Goal: Task Accomplishment & Management: Use online tool/utility

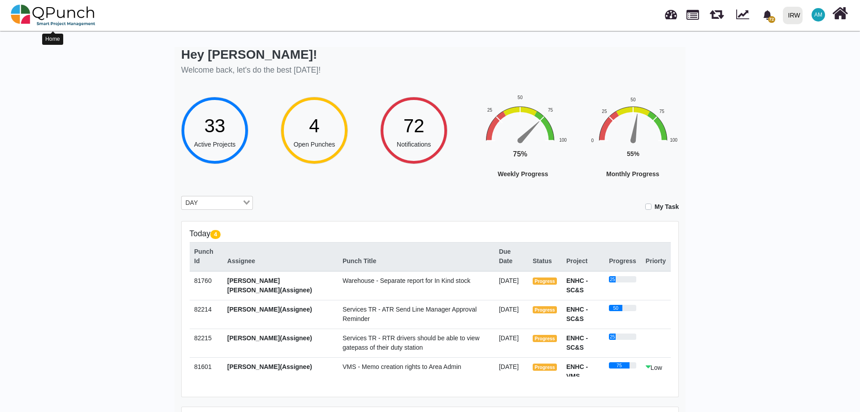
click at [24, 18] on img at bounding box center [53, 15] width 85 height 27
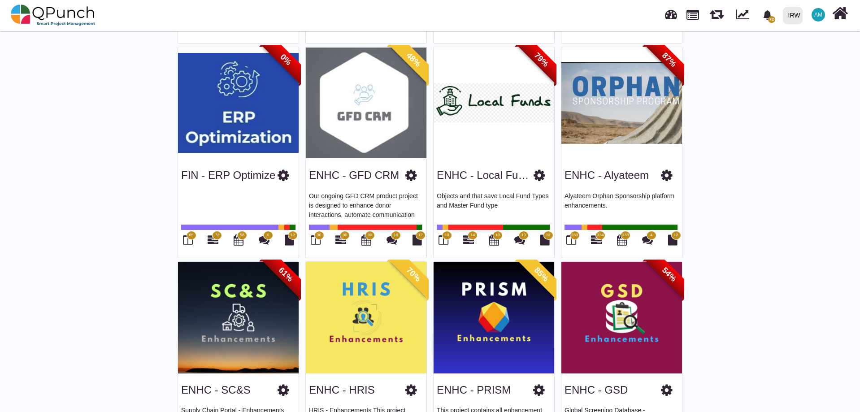
scroll to position [493, 0]
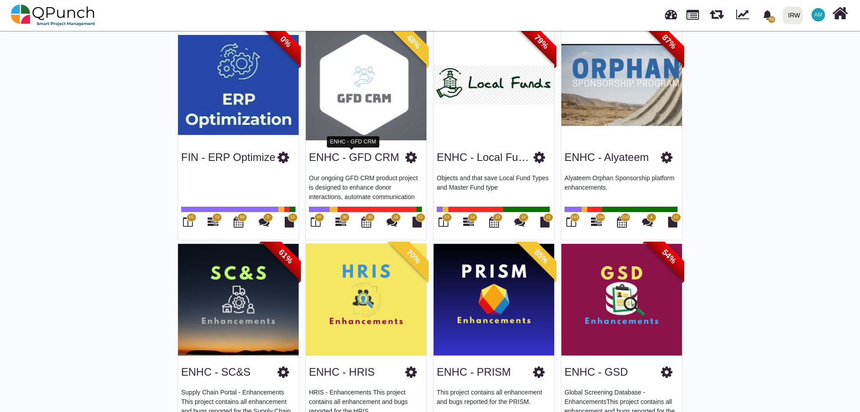
click at [344, 154] on link "ENHC - GFD CRM" at bounding box center [354, 157] width 90 height 12
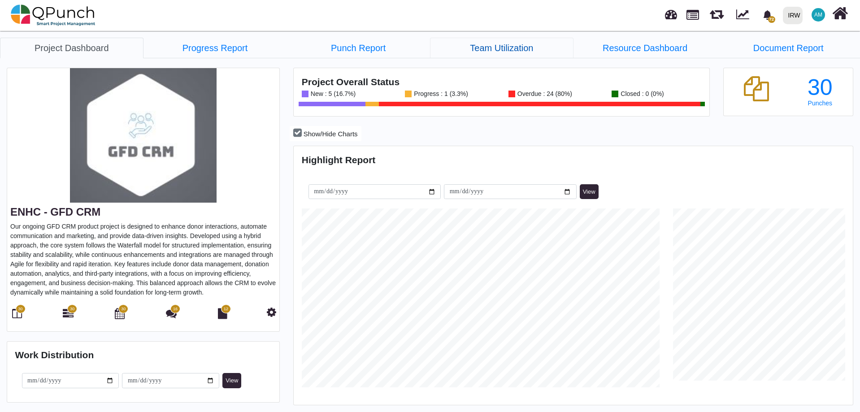
scroll to position [179, 186]
click at [508, 42] on link "Team Utilization" at bounding box center [501, 48] width 143 height 21
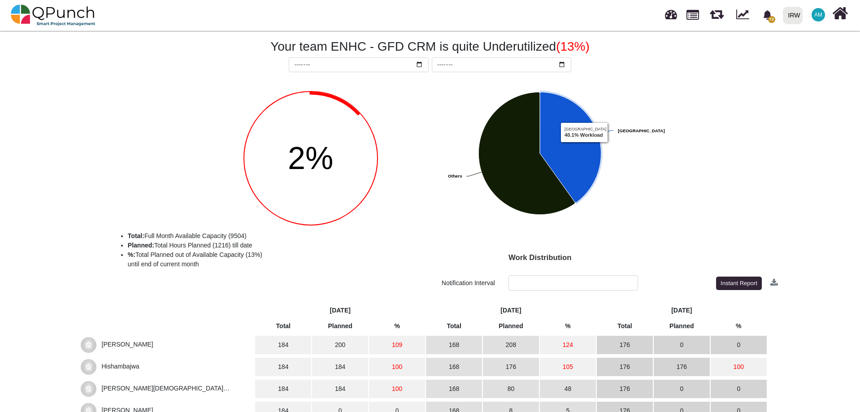
scroll to position [192, 0]
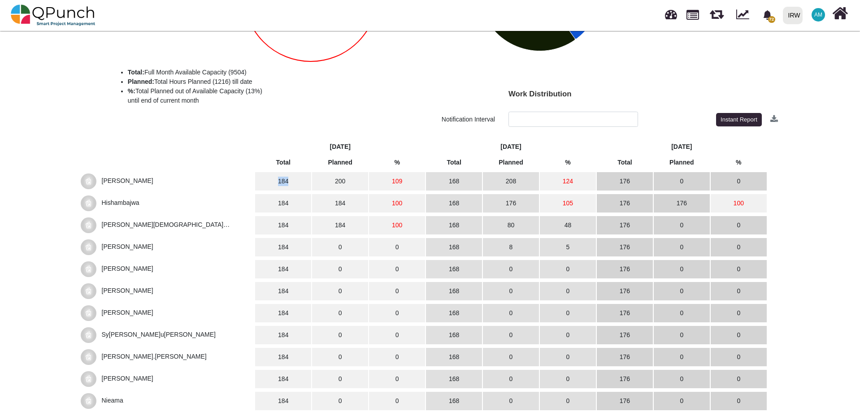
drag, startPoint x: 288, startPoint y: 181, endPoint x: 273, endPoint y: 184, distance: 15.9
click at [273, 184] on td "184" at bounding box center [283, 181] width 56 height 18
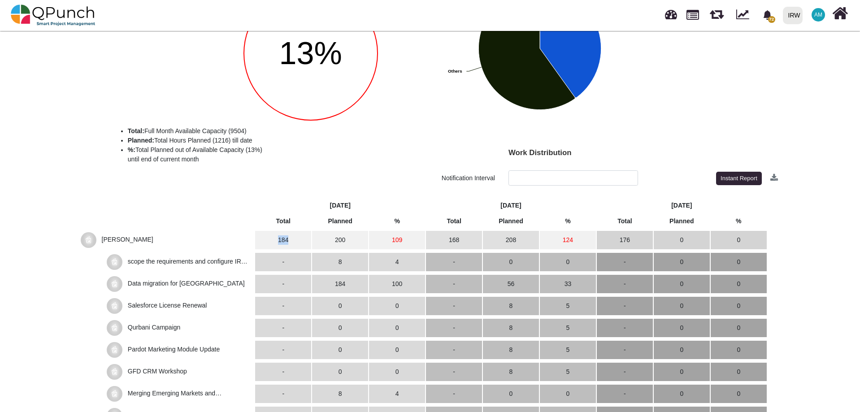
scroll to position [134, 0]
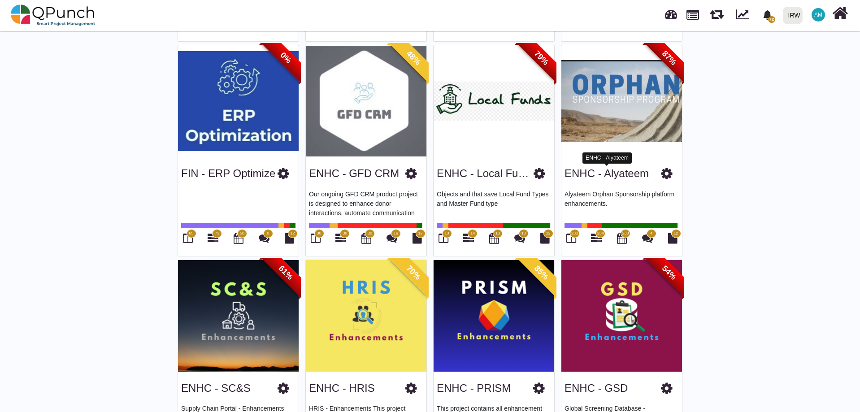
click at [630, 176] on link "ENHC - Alyateem" at bounding box center [606, 173] width 84 height 12
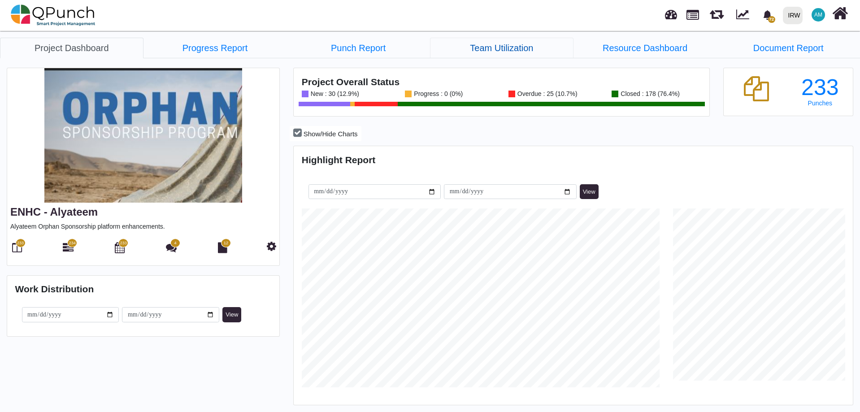
click at [509, 50] on link "Team Utilization" at bounding box center [501, 48] width 143 height 21
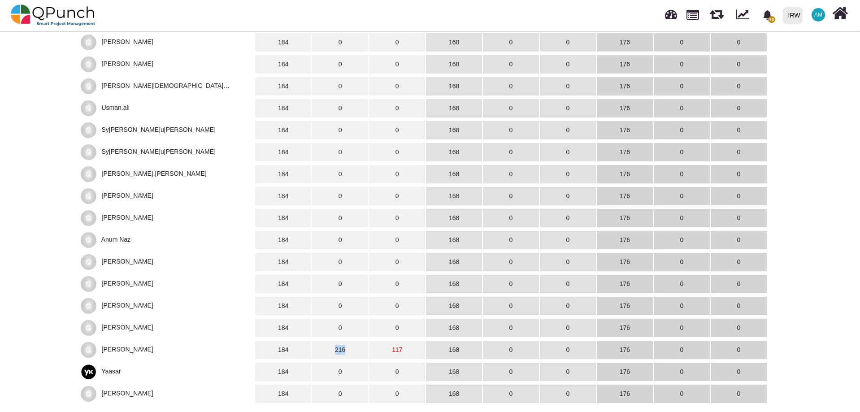
drag, startPoint x: 345, startPoint y: 348, endPoint x: 333, endPoint y: 351, distance: 12.5
click at [333, 351] on td "216" at bounding box center [340, 350] width 56 height 18
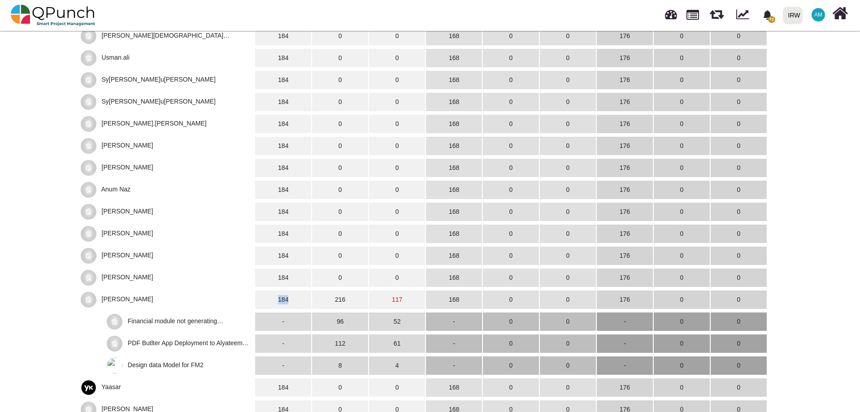
drag, startPoint x: 279, startPoint y: 300, endPoint x: 296, endPoint y: 300, distance: 16.6
click at [296, 300] on td "184" at bounding box center [283, 299] width 56 height 18
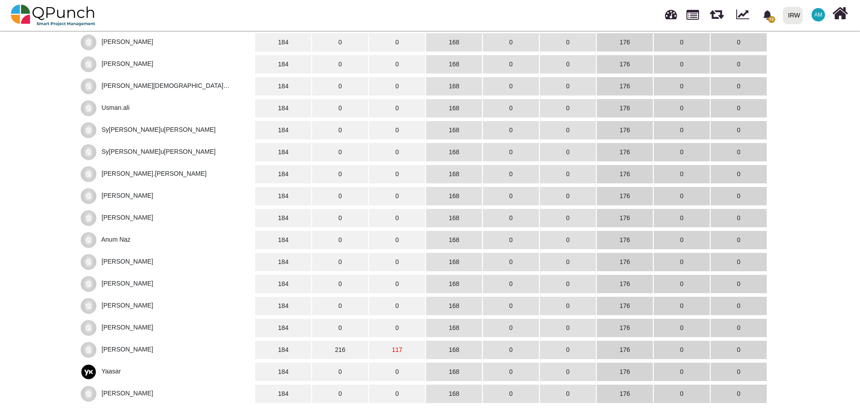
click at [131, 352] on span "[PERSON_NAME]" at bounding box center [128, 349] width 52 height 7
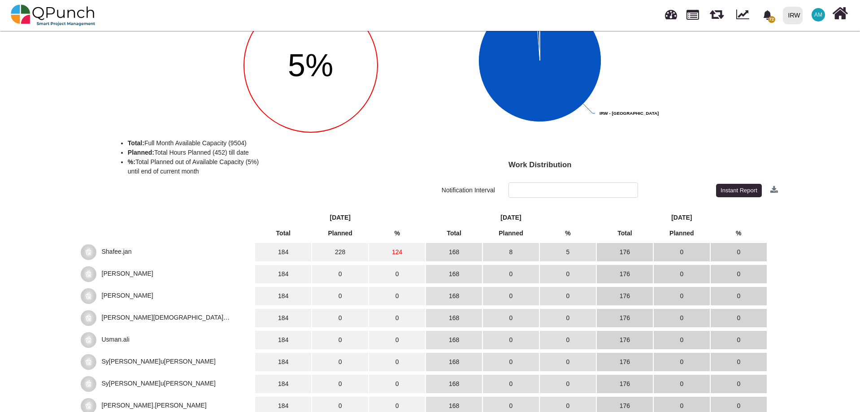
scroll to position [150, 0]
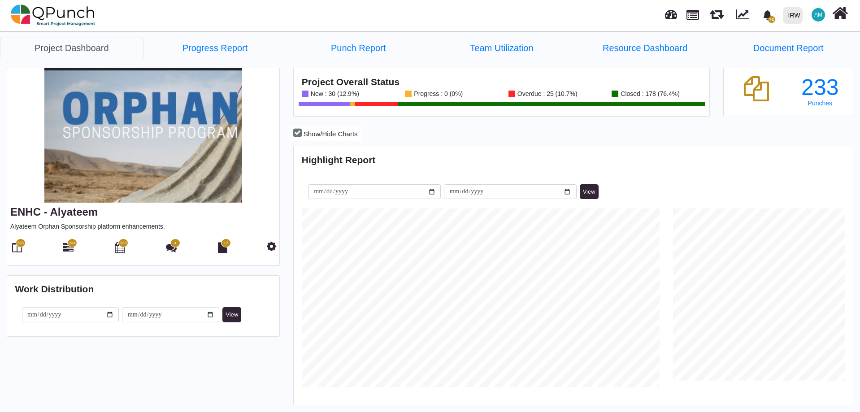
scroll to position [247, 556]
click at [14, 248] on icon at bounding box center [17, 247] width 10 height 11
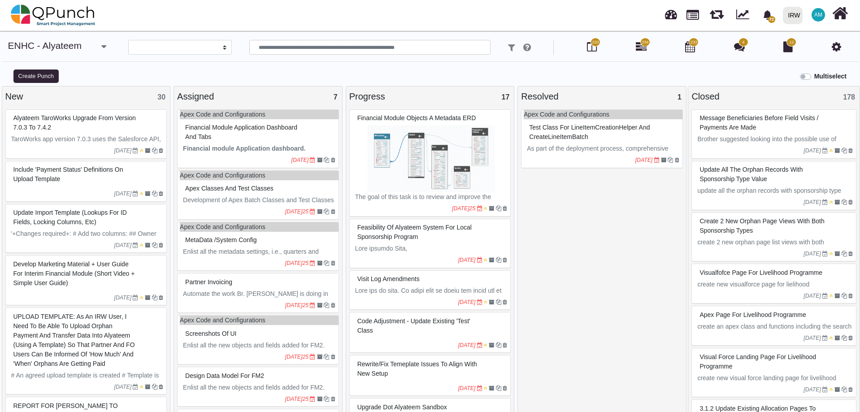
select select
click at [101, 132] on div "Alyateem TaroWorks upgrade from version 7.0.3 to 7.4.2" at bounding box center [87, 122] width 152 height 23
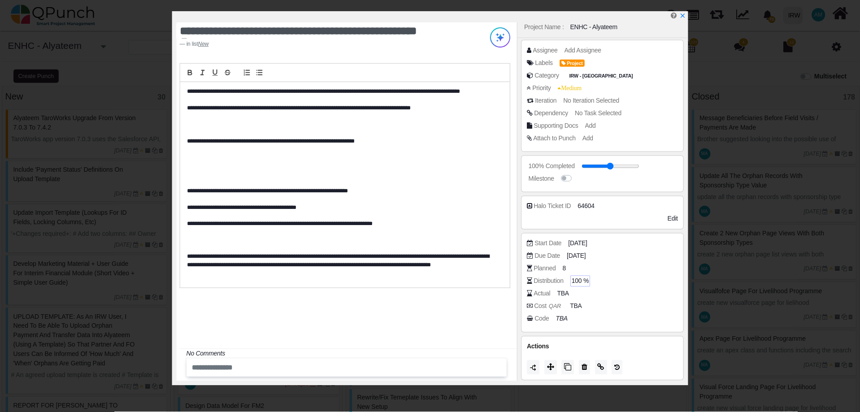
scroll to position [45, 0]
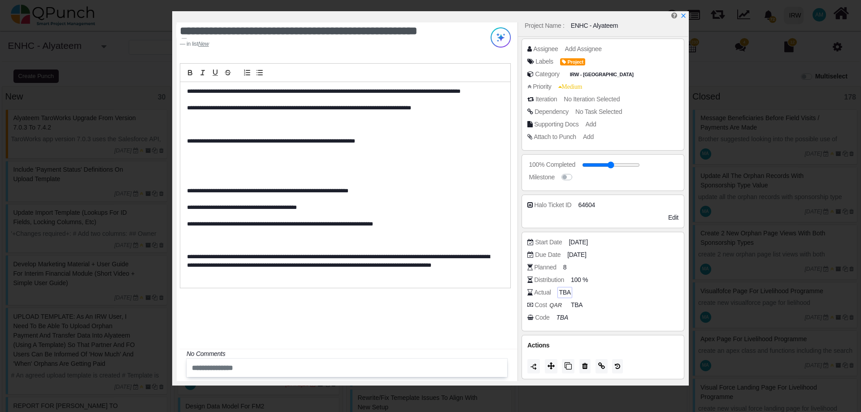
click at [567, 294] on span "TBA" at bounding box center [565, 292] width 12 height 9
click at [563, 290] on span "TBA" at bounding box center [565, 292] width 12 height 9
click at [354, 296] on div "**********" at bounding box center [347, 201] width 341 height 359
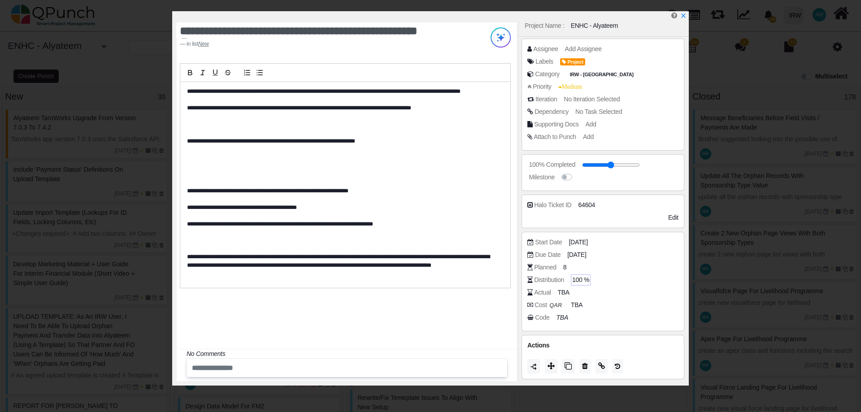
click at [579, 277] on span "100 %" at bounding box center [580, 279] width 17 height 9
type input "*"
type input "**"
click at [607, 335] on div "Actions" at bounding box center [602, 357] width 163 height 44
click at [574, 253] on span "[DATE]" at bounding box center [576, 254] width 19 height 9
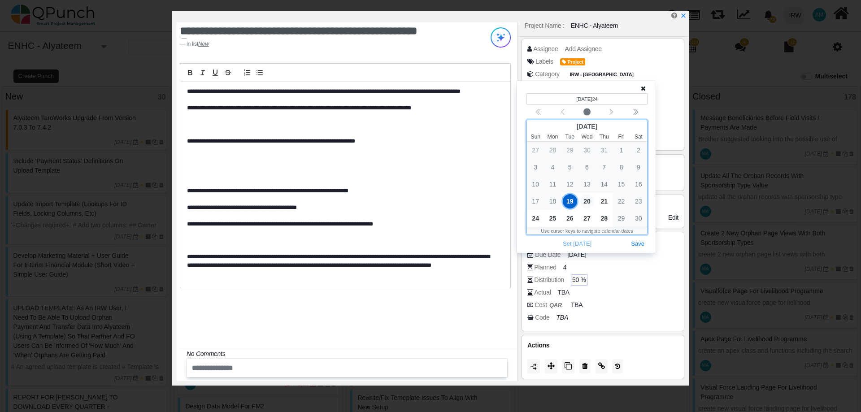
click at [585, 200] on span "20" at bounding box center [587, 201] width 14 height 14
click at [641, 89] on icon at bounding box center [643, 88] width 5 height 6
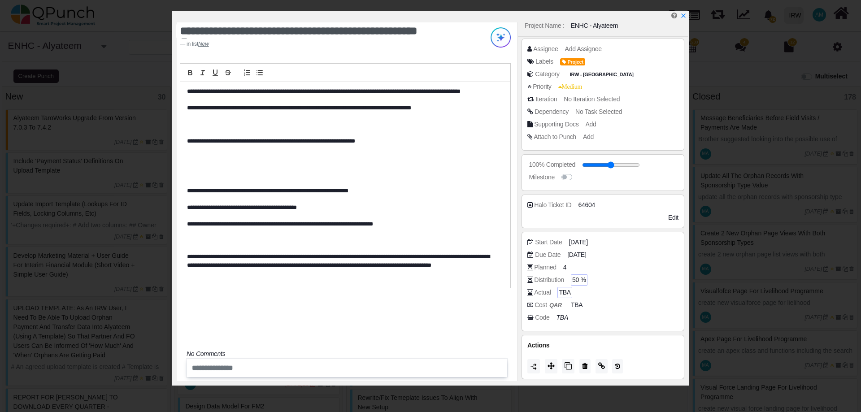
click at [560, 293] on span "TBA" at bounding box center [565, 292] width 12 height 9
click at [564, 287] on div "TBA" at bounding box center [564, 292] width 14 height 11
click at [566, 292] on span "TBA" at bounding box center [565, 292] width 12 height 9
click at [576, 282] on span "50 %" at bounding box center [579, 279] width 14 height 9
type input "*"
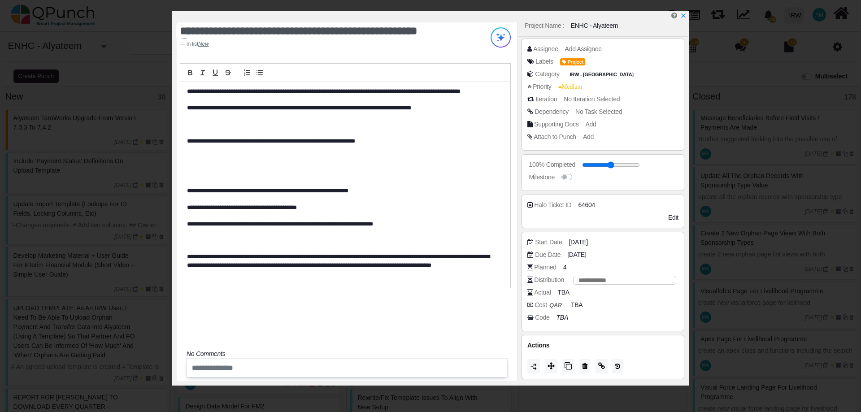
type input "***"
click at [408, 319] on div "**********" at bounding box center [347, 201] width 341 height 359
drag, startPoint x: 524, startPoint y: 269, endPoint x: 577, endPoint y: 267, distance: 53.4
click at [577, 267] on div "Start Date [DATE]24 Due Date [DATE]24 Planned 8 Distribution 100 % Actual TBA C…" at bounding box center [602, 282] width 163 height 100
click at [425, 321] on div "**********" at bounding box center [347, 201] width 341 height 359
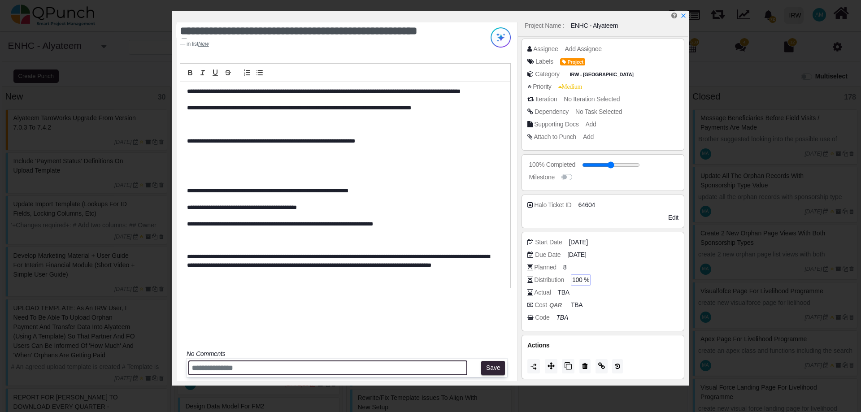
click at [341, 368] on input "text" at bounding box center [327, 367] width 279 height 15
click at [453, 329] on div "**********" at bounding box center [347, 201] width 341 height 359
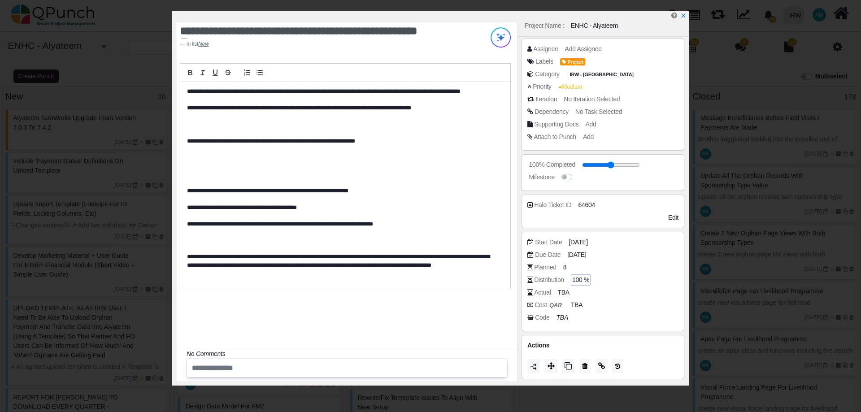
drag, startPoint x: 533, startPoint y: 268, endPoint x: 572, endPoint y: 263, distance: 39.3
click at [572, 263] on div "Planned 8" at bounding box center [605, 267] width 156 height 9
click at [611, 267] on div "Planned 8" at bounding box center [605, 267] width 156 height 9
click at [418, 304] on div "**********" at bounding box center [347, 201] width 341 height 359
click at [455, 317] on div "**********" at bounding box center [347, 201] width 341 height 359
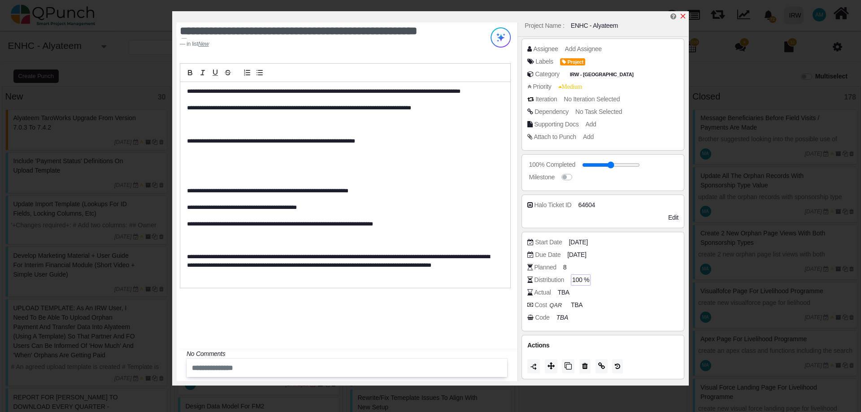
click at [683, 17] on icon "x" at bounding box center [682, 16] width 7 height 7
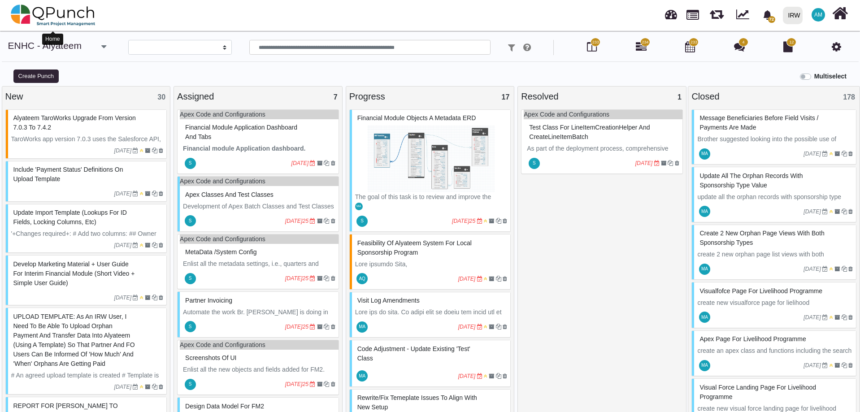
click at [50, 9] on img at bounding box center [53, 15] width 85 height 27
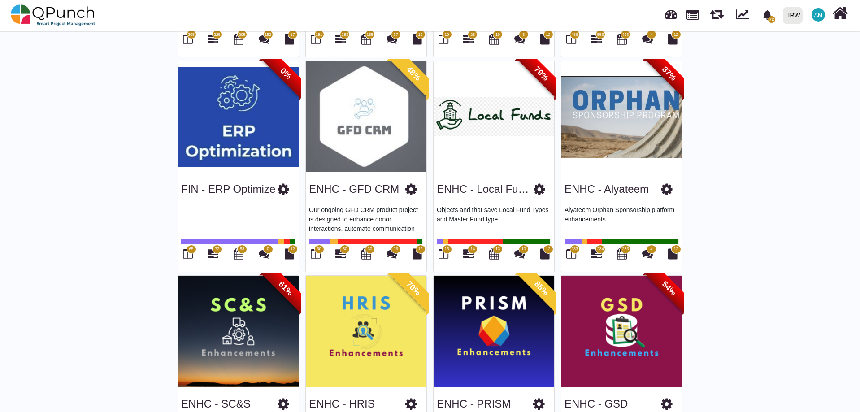
scroll to position [493, 0]
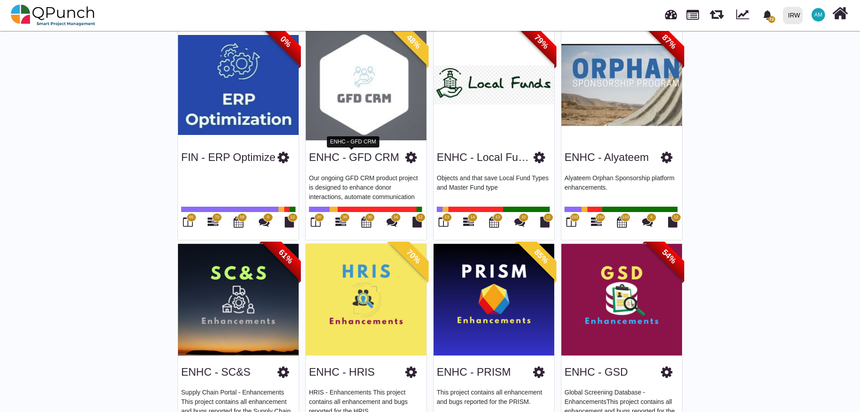
click at [336, 157] on link "ENHC - GFD CRM" at bounding box center [354, 157] width 90 height 12
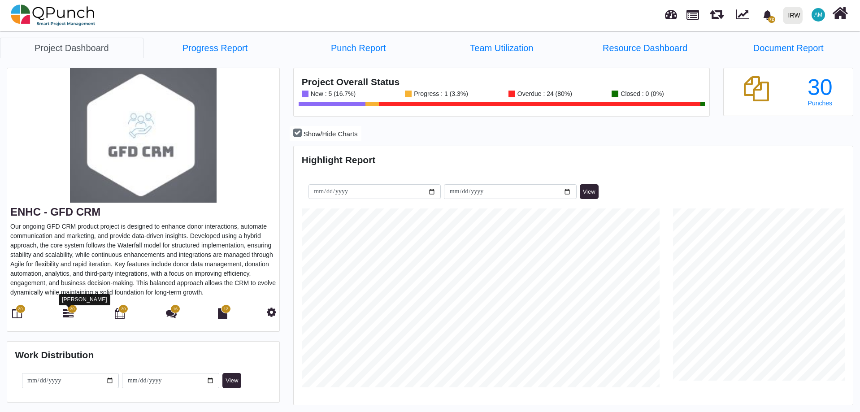
scroll to position [179, 186]
click at [501, 48] on link "Team Utilization" at bounding box center [501, 48] width 143 height 21
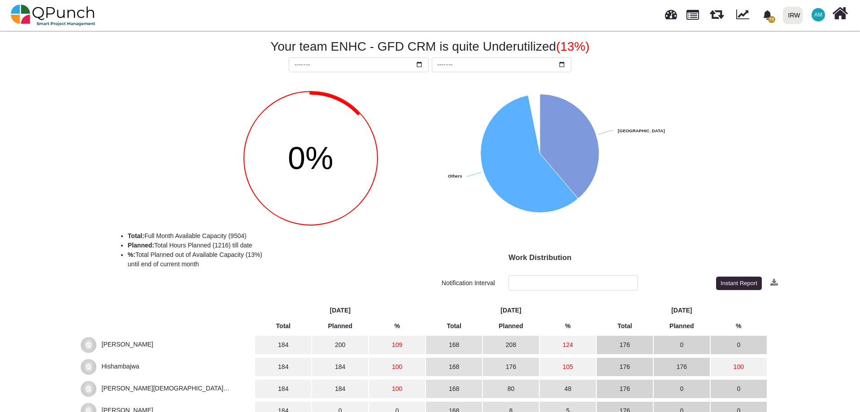
scroll to position [174, 0]
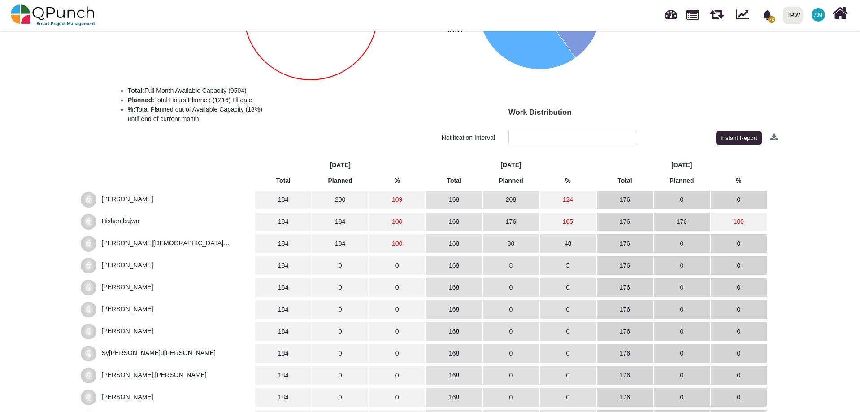
click at [139, 196] on span "[PERSON_NAME]" at bounding box center [128, 198] width 52 height 7
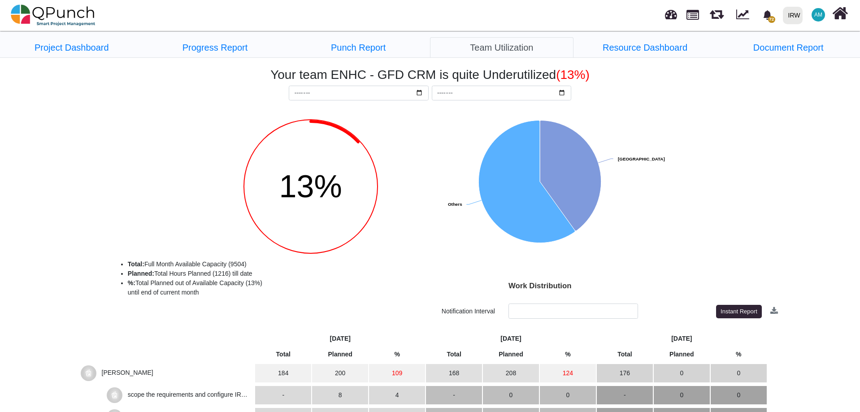
scroll to position [0, 0]
